Goal: Check status: Check status

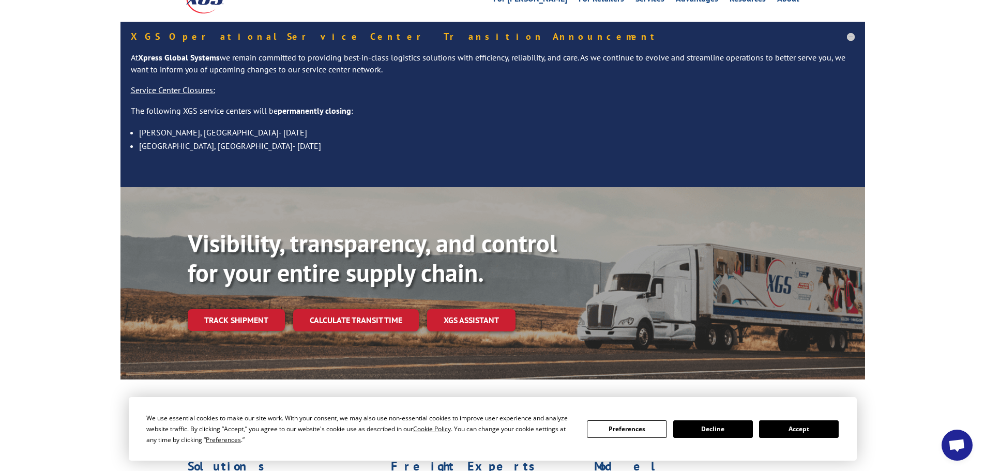
scroll to position [155, 0]
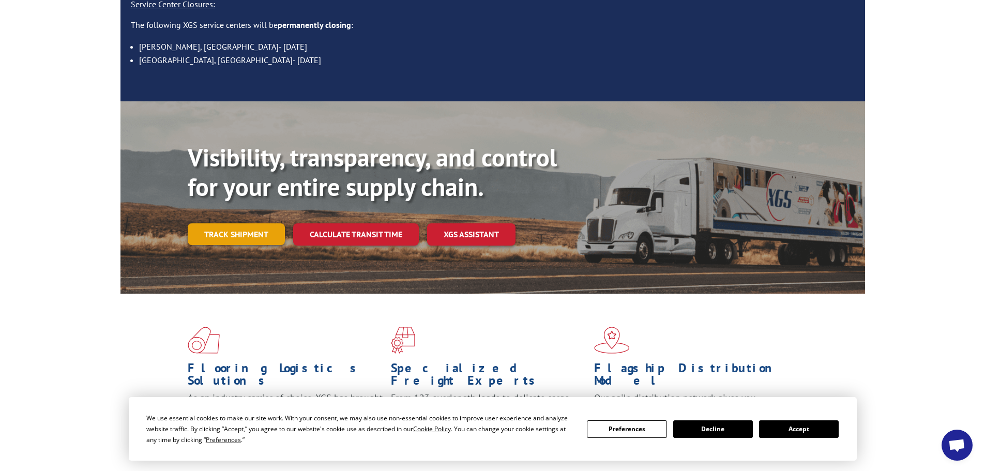
click at [259, 223] on link "Track shipment" at bounding box center [236, 234] width 97 height 22
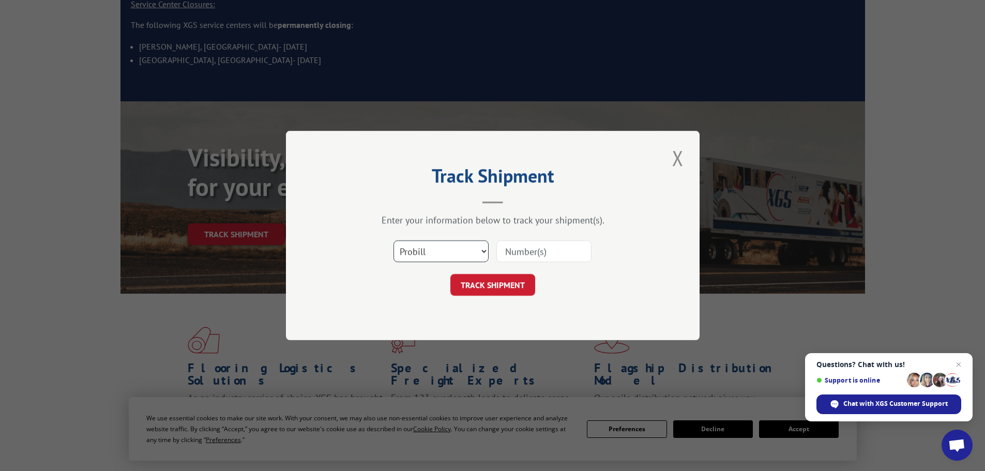
click at [462, 246] on select "Select category... Probill BOL PO" at bounding box center [441, 251] width 95 height 22
select select "po"
click at [394, 240] on select "Select category... Probill BOL PO" at bounding box center [441, 251] width 95 height 22
click at [535, 252] on input at bounding box center [543, 251] width 95 height 22
paste input "87536174"
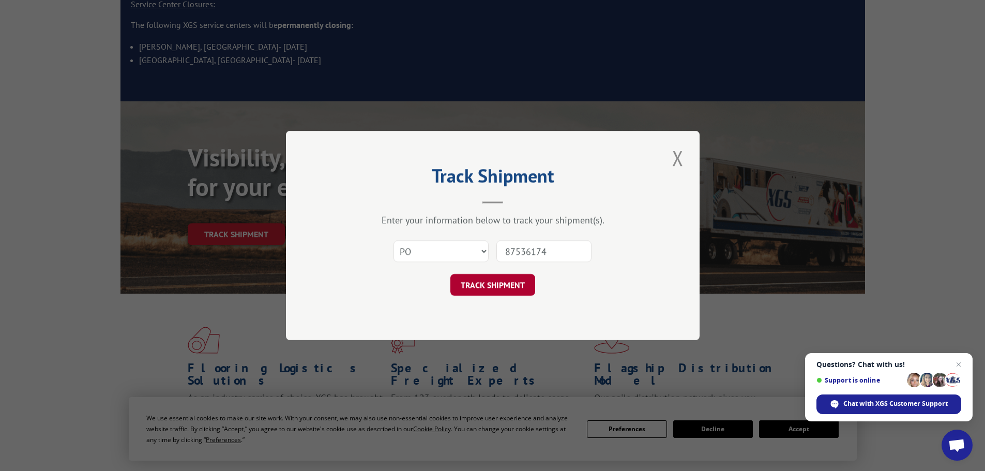
type input "87536174"
click at [515, 279] on button "TRACK SHIPMENT" at bounding box center [492, 285] width 85 height 22
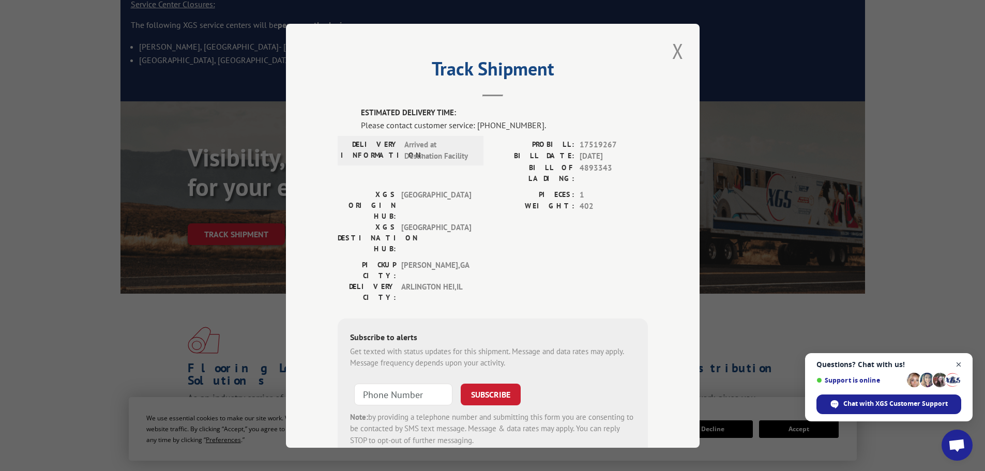
click at [962, 363] on span "Open chat" at bounding box center [959, 364] width 13 height 13
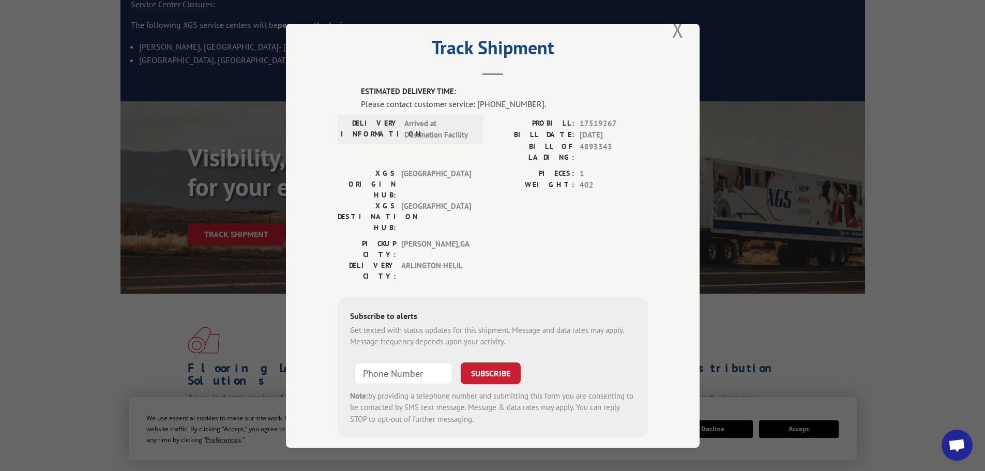
scroll to position [0, 0]
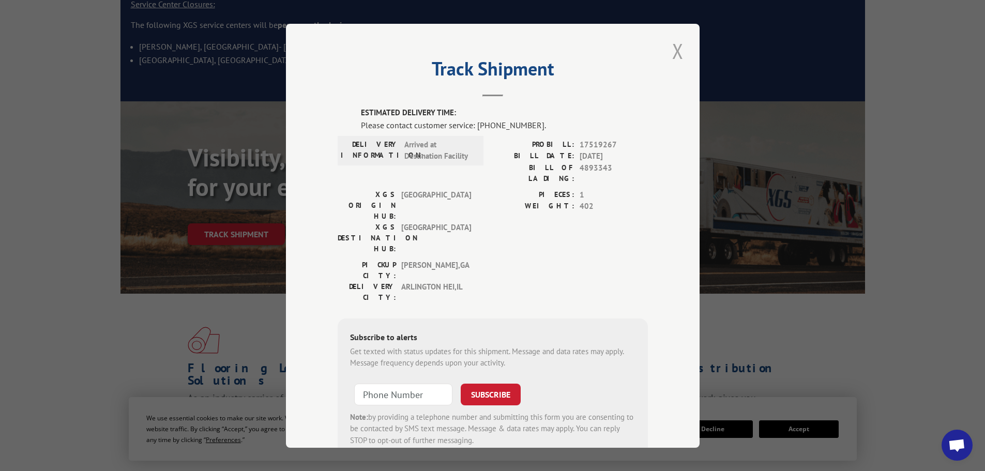
click at [669, 51] on button "Close modal" at bounding box center [678, 51] width 18 height 28
